Goal: Navigation & Orientation: Find specific page/section

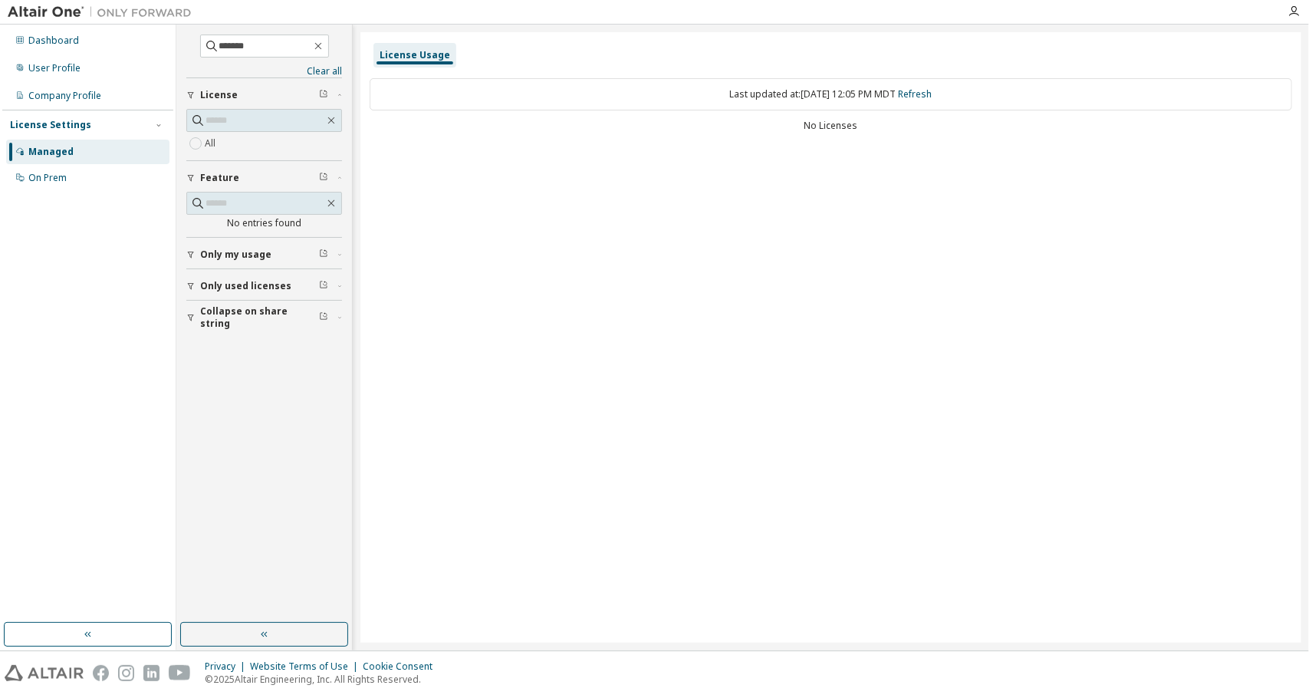
click at [114, 28] on div "Dashboard User Profile Company Profile License Settings Managed On Prem" at bounding box center [87, 109] width 171 height 165
click at [81, 36] on div "Dashboard" at bounding box center [87, 40] width 163 height 25
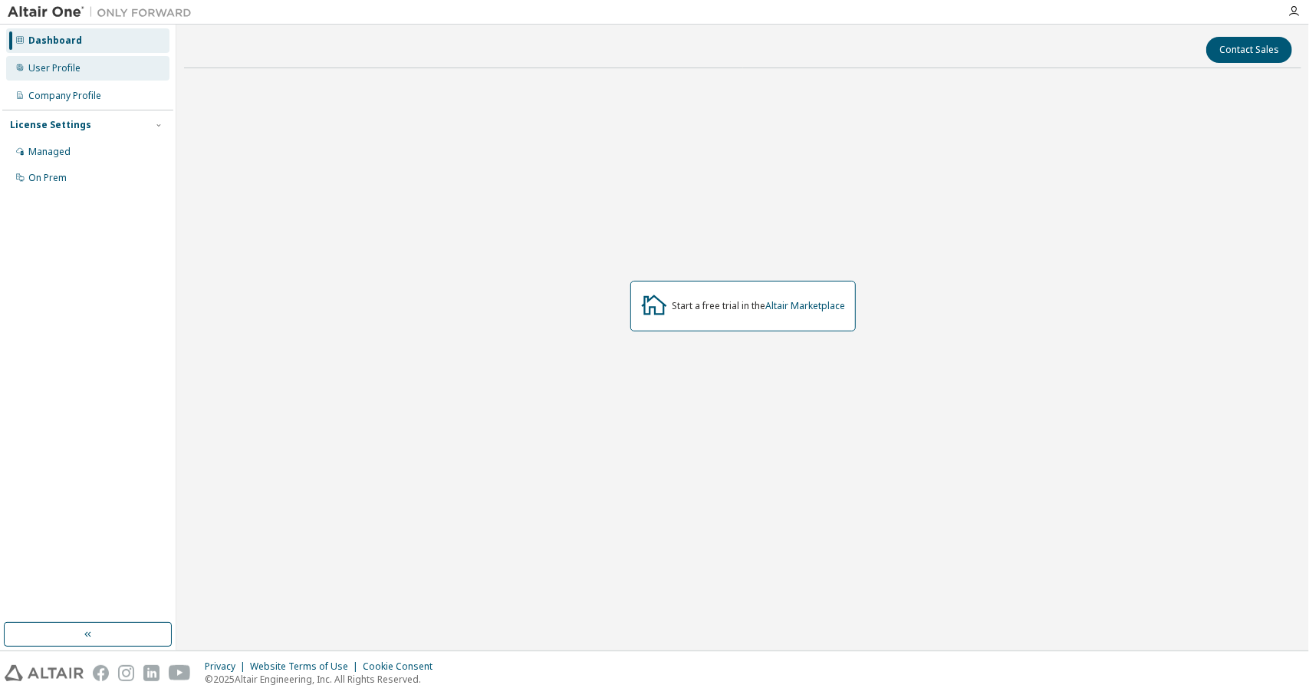
click at [80, 75] on div "User Profile" at bounding box center [87, 68] width 163 height 25
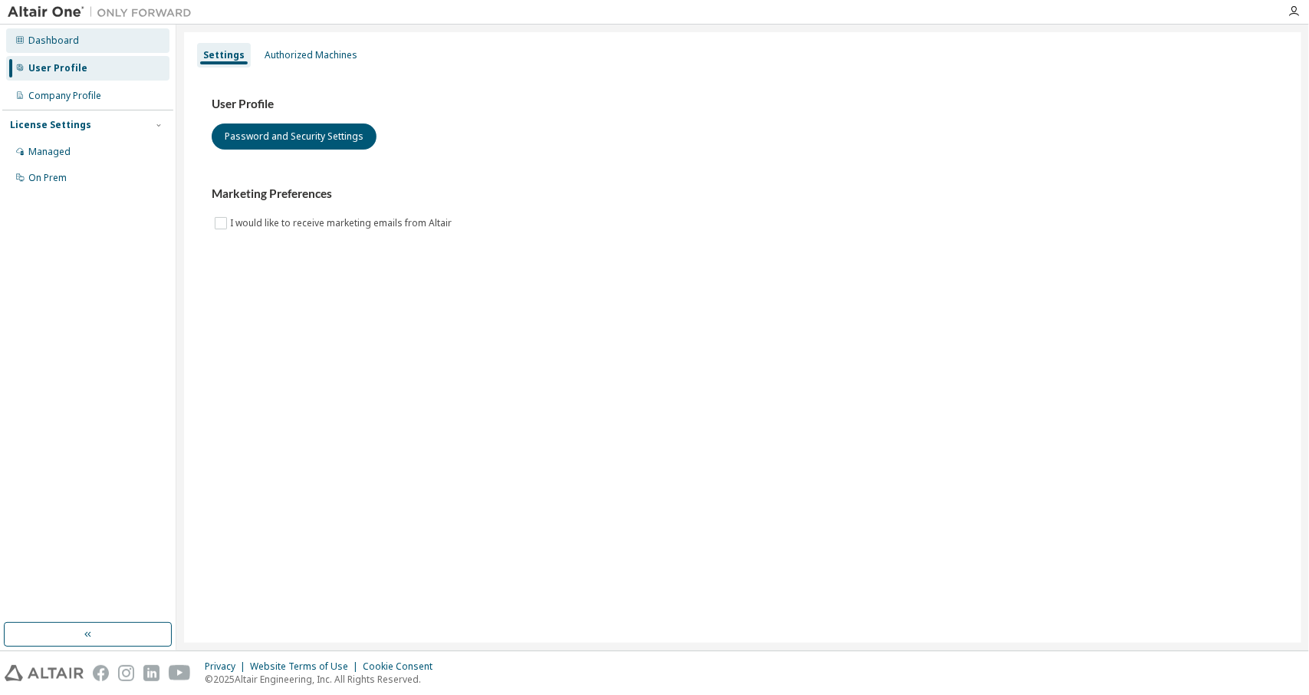
click at [81, 48] on div "Dashboard" at bounding box center [87, 40] width 163 height 25
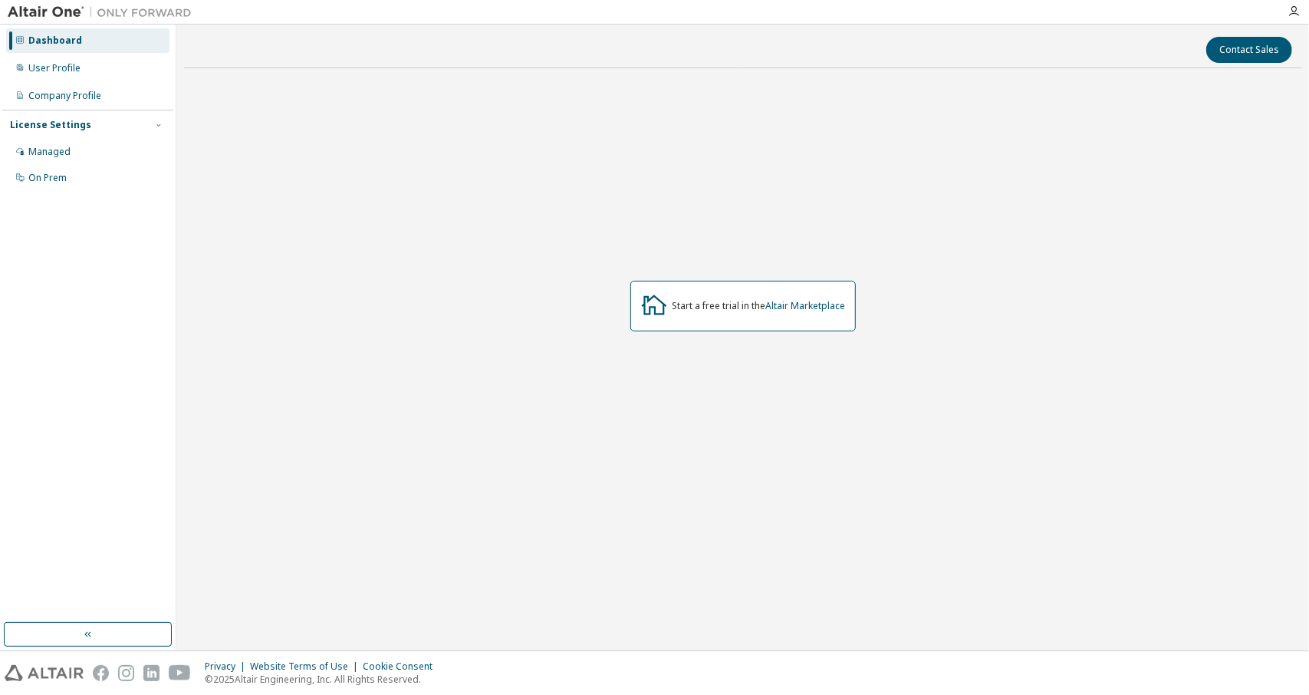
click at [669, 298] on div "Start a free trial in the Altair Marketplace" at bounding box center [742, 306] width 225 height 51
click at [794, 304] on link "Altair Marketplace" at bounding box center [806, 305] width 80 height 13
